Goal: Transaction & Acquisition: Purchase product/service

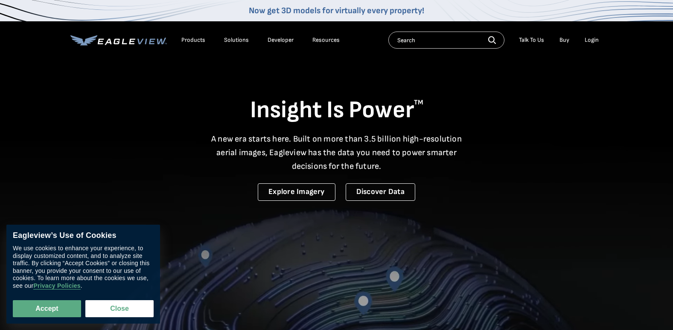
click at [590, 40] on div "Login" at bounding box center [592, 40] width 14 height 8
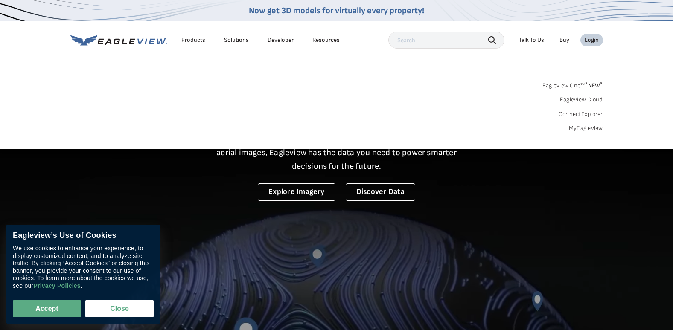
click at [558, 87] on link "Eagleview One™ * NEW *" at bounding box center [572, 84] width 61 height 10
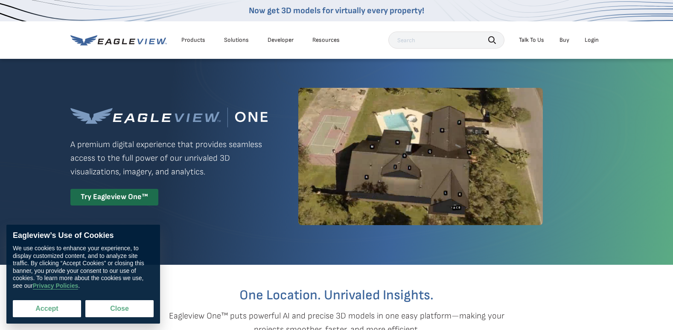
click at [37, 311] on button "Accept" at bounding box center [47, 308] width 68 height 17
checkbox input "true"
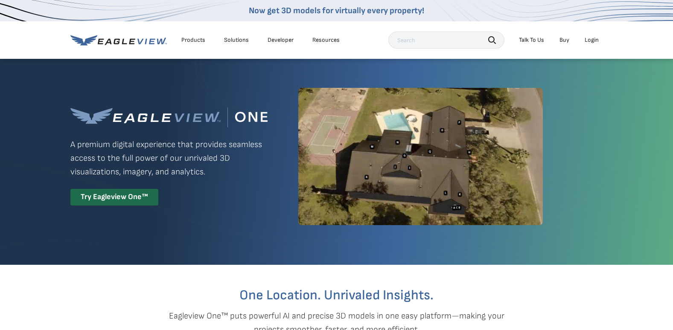
click at [594, 39] on div "Login" at bounding box center [592, 40] width 14 height 8
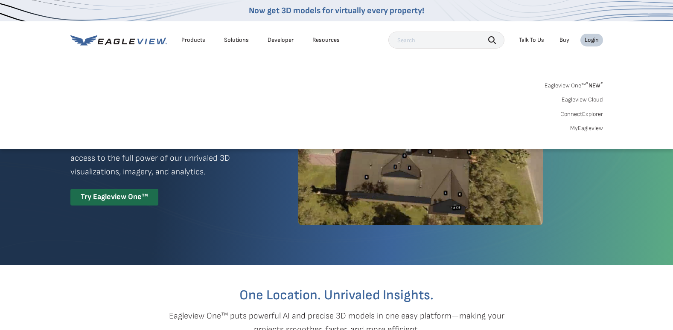
click at [581, 125] on link "MyEagleview" at bounding box center [586, 129] width 33 height 8
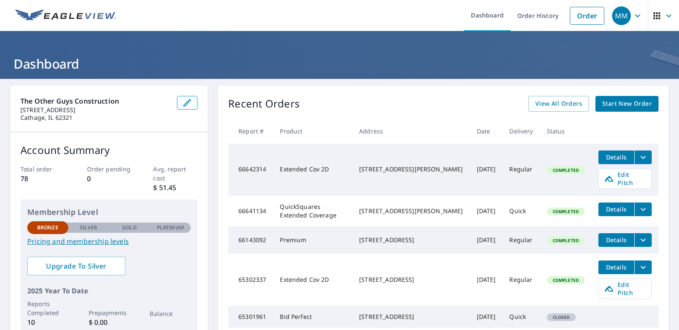
click at [632, 105] on span "Start New Order" at bounding box center [626, 104] width 49 height 11
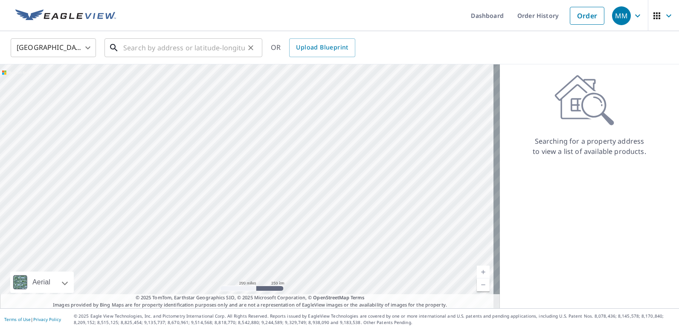
click at [192, 50] on input "text" at bounding box center [184, 48] width 122 height 24
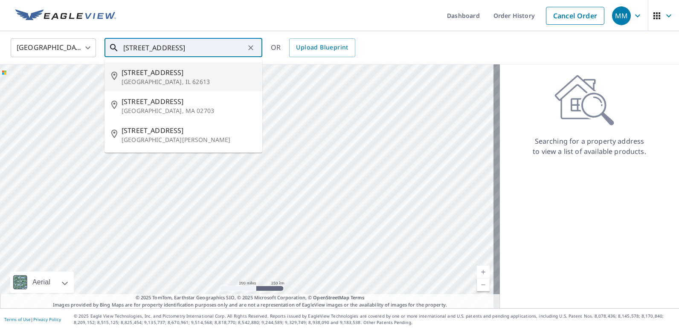
click at [135, 81] on p "Athens, IL 62613" at bounding box center [189, 82] width 134 height 9
type input "901 N Main St Athens, IL 62613"
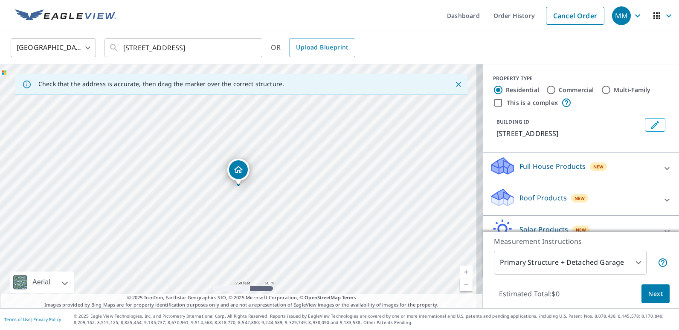
click at [460, 272] on link "Current Level 17, Zoom In" at bounding box center [466, 272] width 13 height 13
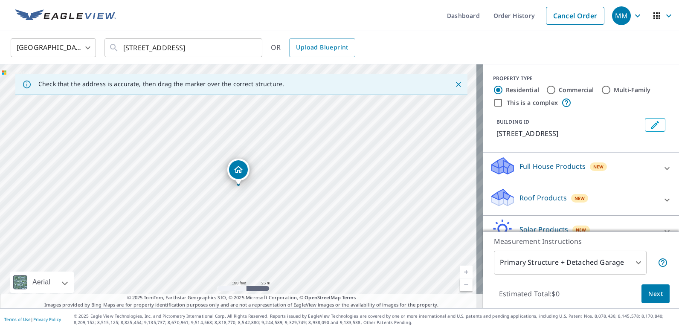
click at [460, 272] on link "Current Level 18, Zoom In" at bounding box center [466, 272] width 13 height 13
click at [460, 272] on link "Current Level 19, Zoom In" at bounding box center [466, 272] width 13 height 13
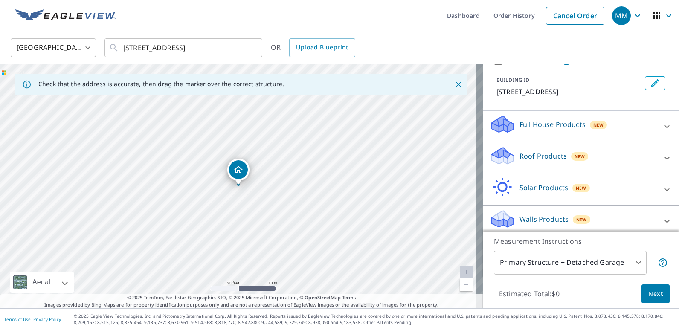
scroll to position [47, 0]
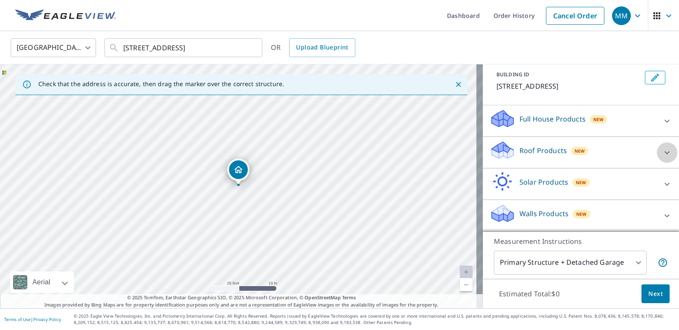
click at [665, 153] on icon at bounding box center [667, 152] width 5 height 3
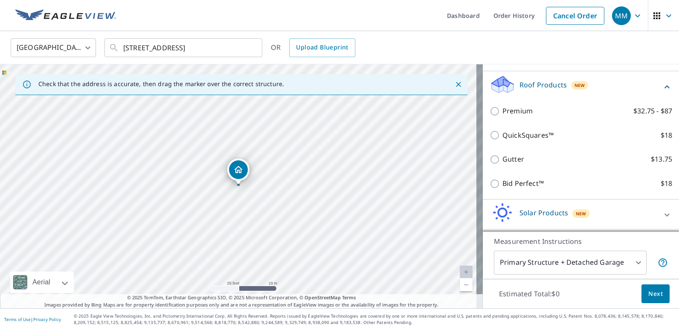
scroll to position [115, 0]
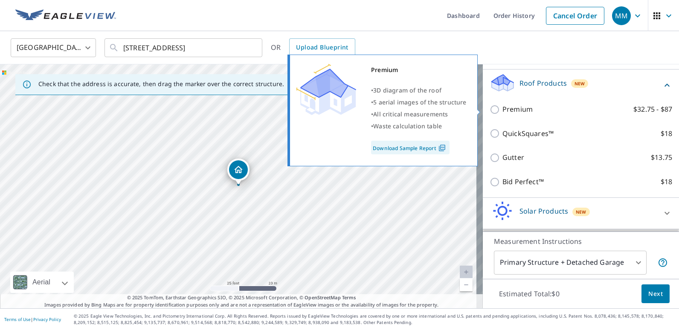
click at [490, 109] on input "Premium $32.75 - $87" at bounding box center [496, 110] width 13 height 10
checkbox input "true"
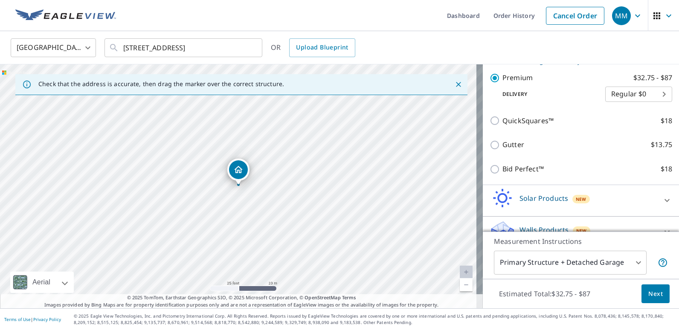
scroll to position [172, 0]
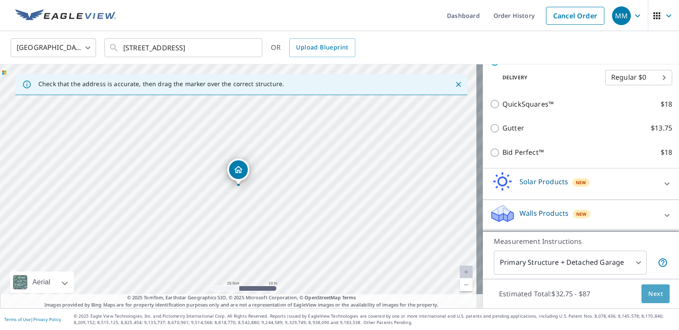
click at [649, 294] on span "Next" at bounding box center [656, 294] width 15 height 11
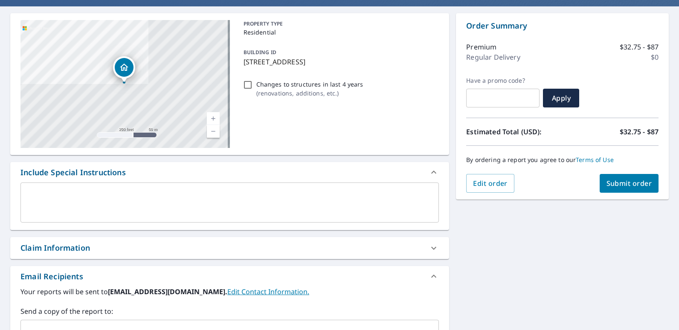
scroll to position [67, 0]
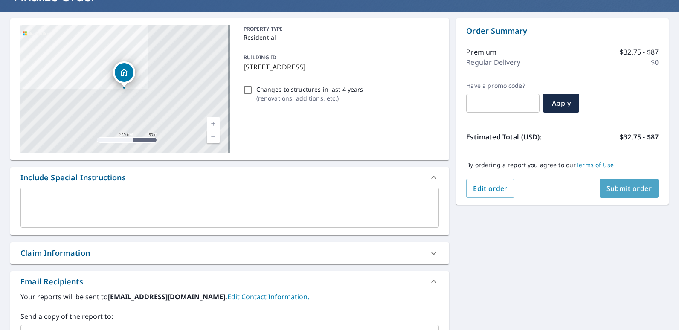
click at [614, 191] on span "Submit order" at bounding box center [630, 188] width 46 height 9
